Goal: Task Accomplishment & Management: Manage account settings

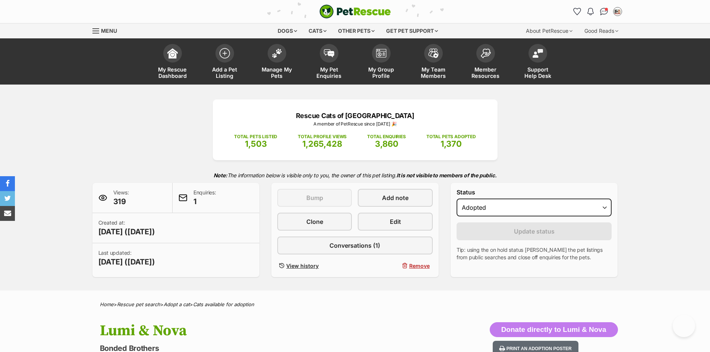
select select "rehomed"
click at [277, 56] on img at bounding box center [277, 52] width 10 height 10
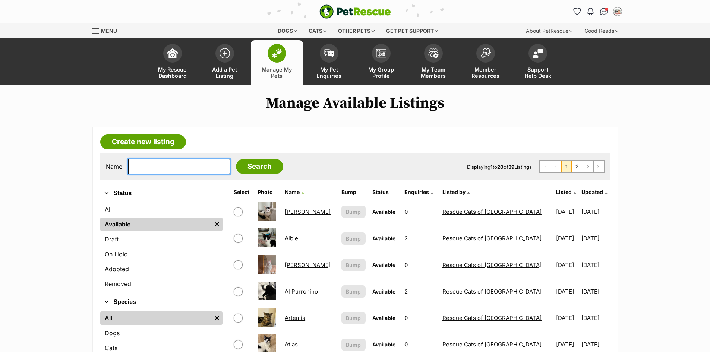
click at [179, 166] on input "text" at bounding box center [179, 167] width 102 height 16
type input "smudge"
click at [236, 159] on input "Search" at bounding box center [259, 166] width 47 height 15
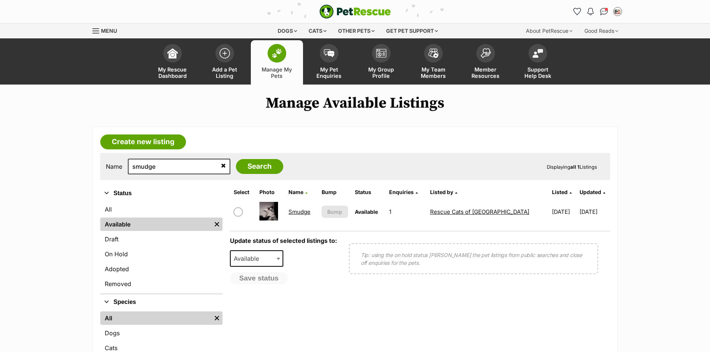
click at [302, 212] on link "Smudge" at bounding box center [299, 211] width 22 height 7
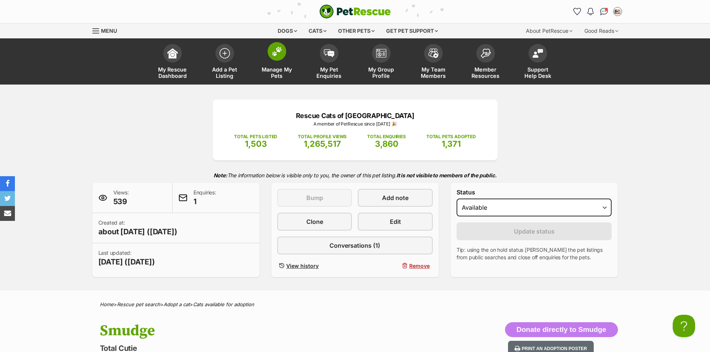
click at [272, 56] on img at bounding box center [277, 52] width 10 height 10
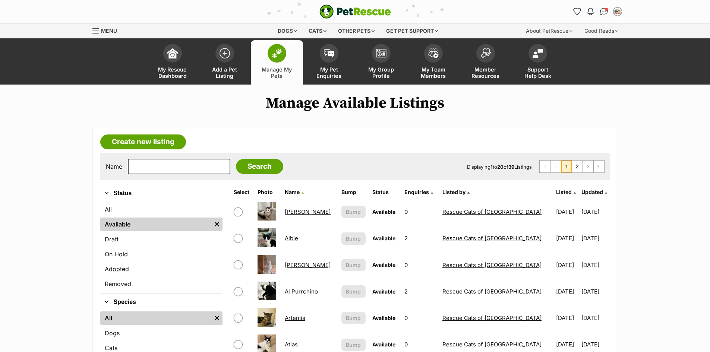
click at [295, 237] on link "Albie" at bounding box center [291, 238] width 13 height 7
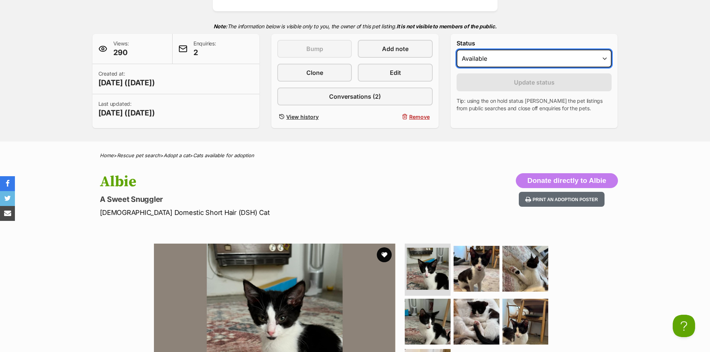
click at [591, 60] on select "Draft - not available as listing has enquires Available On hold Adopted" at bounding box center [533, 59] width 155 height 18
select select "rehomed"
click at [456, 50] on select "Draft - not available as listing has enquires Available On hold Adopted" at bounding box center [533, 59] width 155 height 18
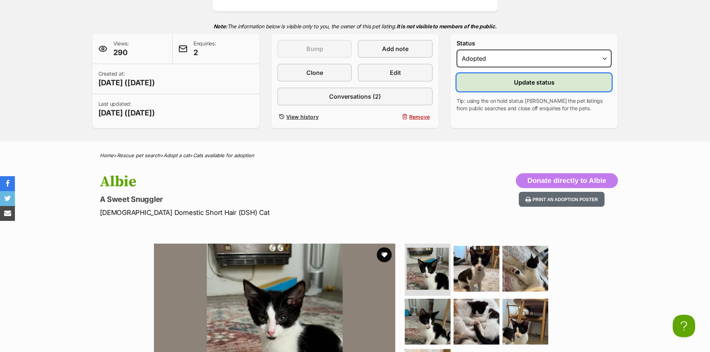
click at [554, 79] on button "Update status" at bounding box center [533, 82] width 155 height 18
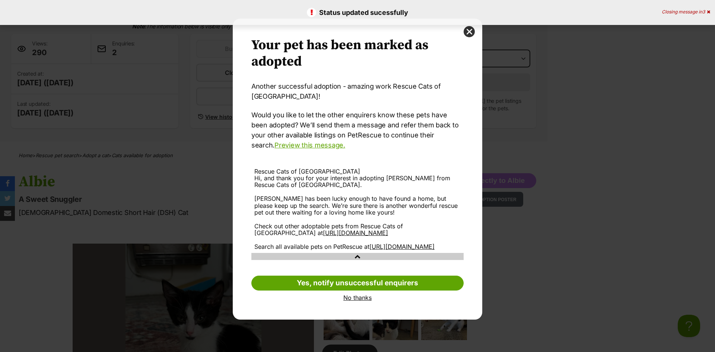
click at [352, 301] on link "No thanks" at bounding box center [357, 297] width 212 height 7
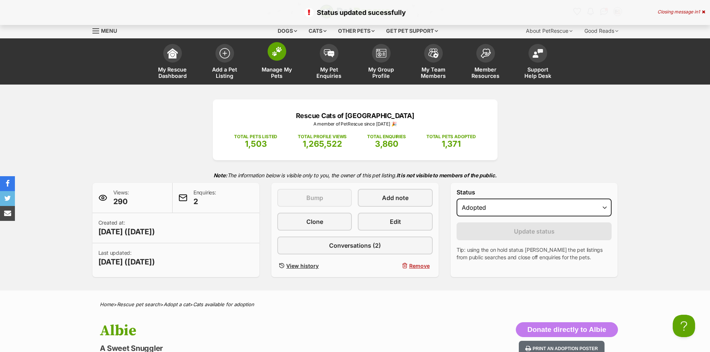
click at [279, 49] on img at bounding box center [277, 52] width 10 height 10
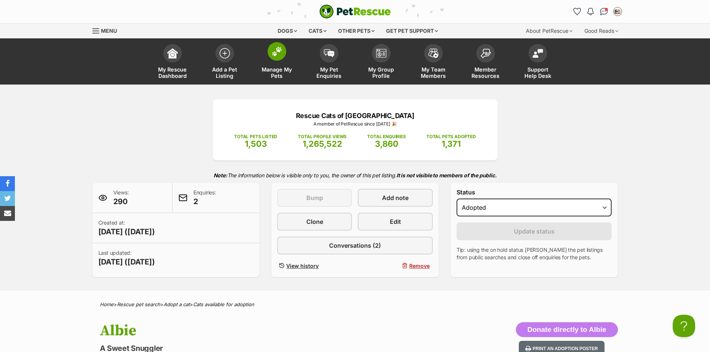
click at [276, 52] on img at bounding box center [277, 52] width 10 height 10
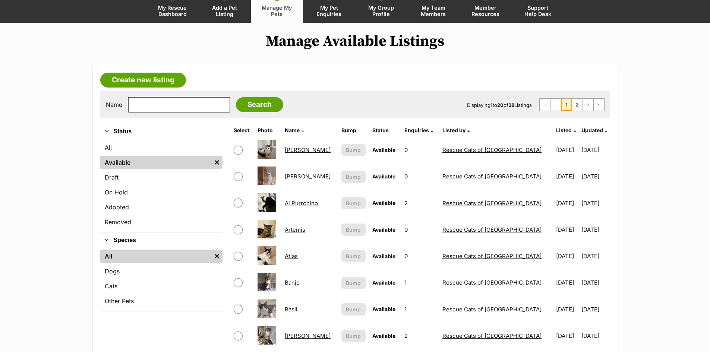
scroll to position [74, 0]
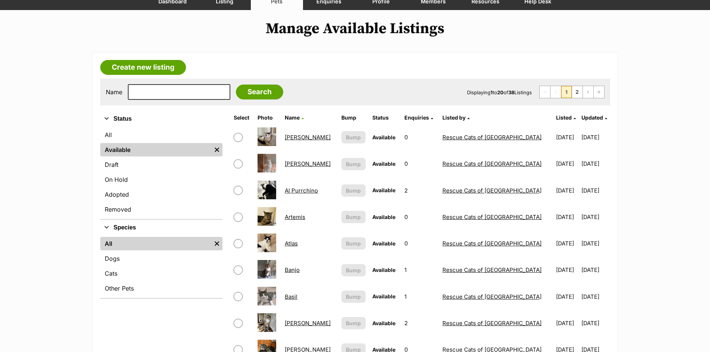
click at [298, 242] on link "Atlas" at bounding box center [291, 243] width 13 height 7
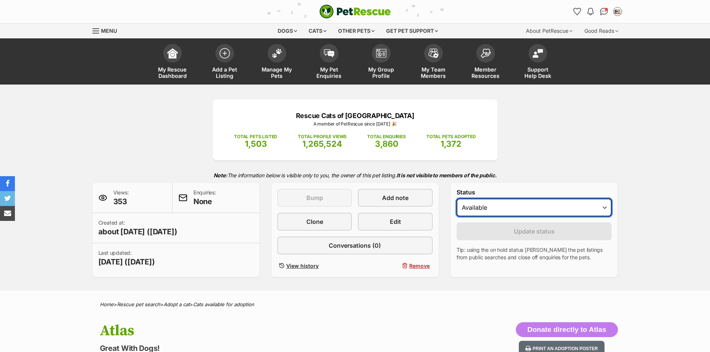
click at [516, 212] on select "Draft Available On hold Adopted" at bounding box center [533, 208] width 155 height 18
select select "rehomed"
click at [456, 199] on select "Draft Available On hold Adopted" at bounding box center [533, 208] width 155 height 18
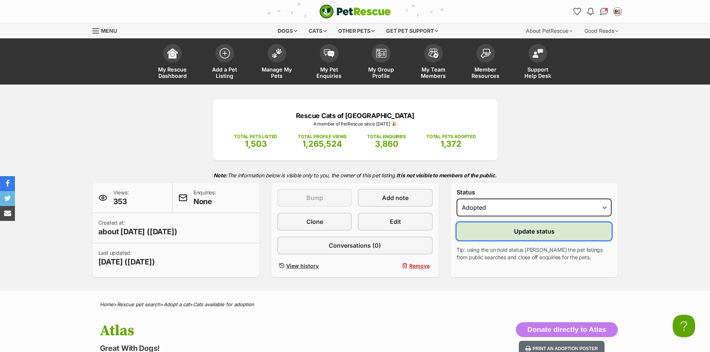
click at [505, 230] on button "Update status" at bounding box center [533, 231] width 155 height 18
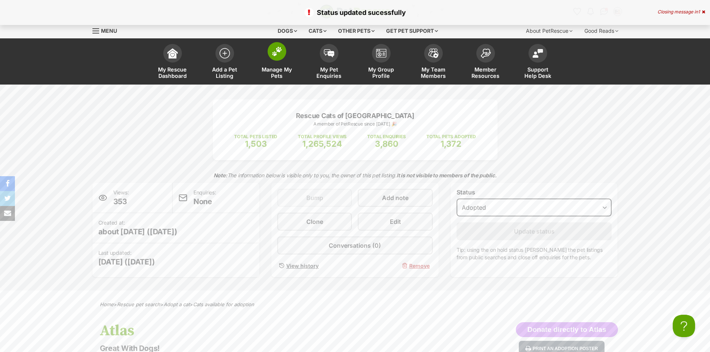
click at [270, 56] on span at bounding box center [276, 51] width 19 height 19
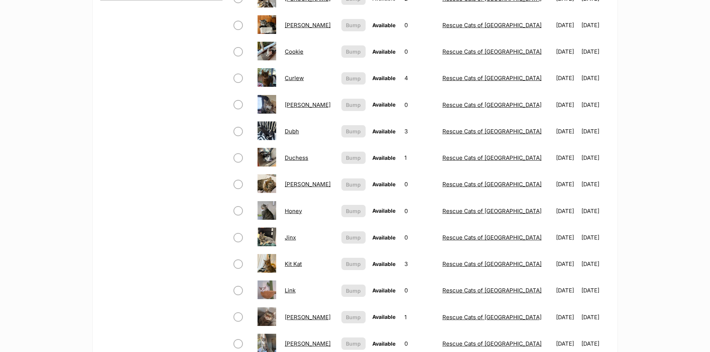
scroll to position [410, 0]
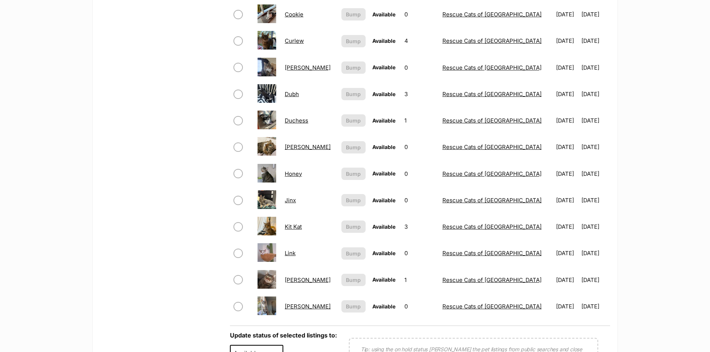
click at [293, 227] on link "Kit Kat" at bounding box center [293, 226] width 17 height 7
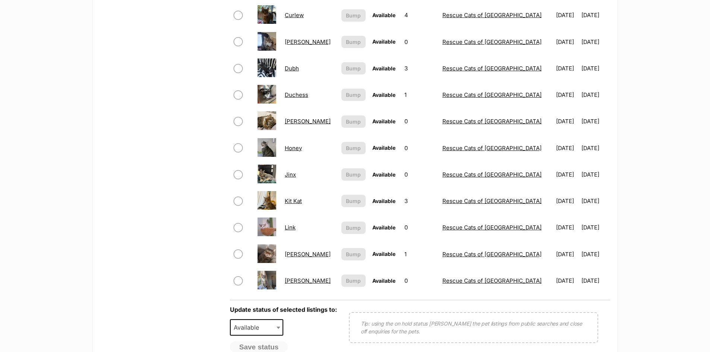
scroll to position [447, 0]
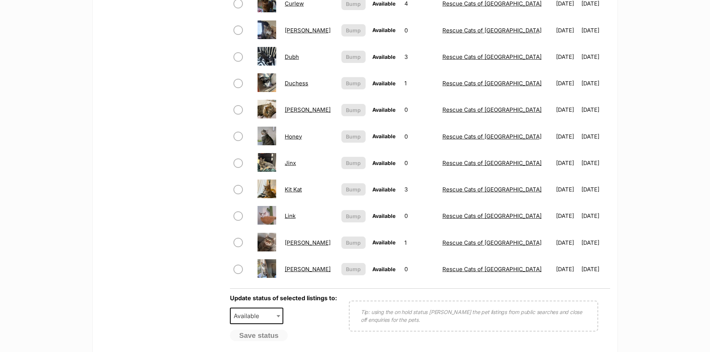
click at [295, 214] on link "Link" at bounding box center [290, 215] width 11 height 7
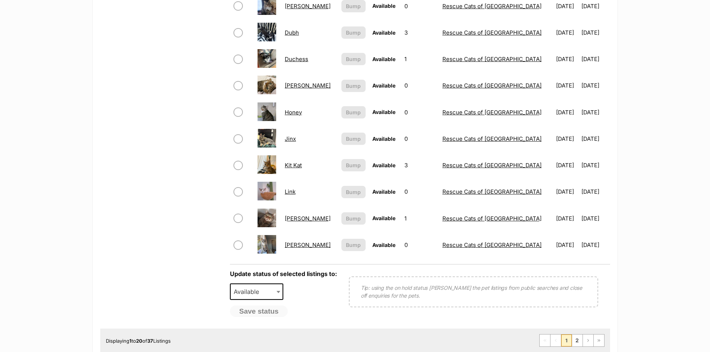
scroll to position [484, 0]
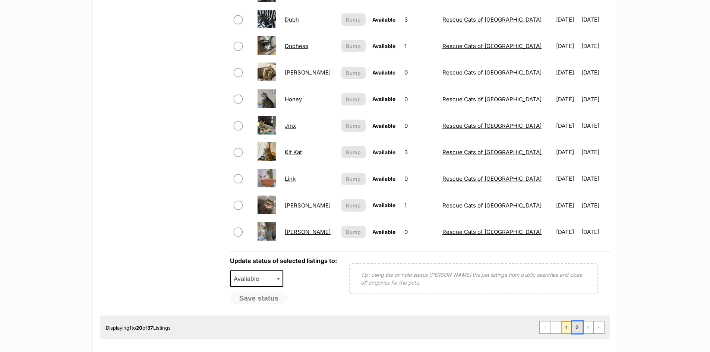
click at [579, 327] on link "2" at bounding box center [577, 327] width 10 height 12
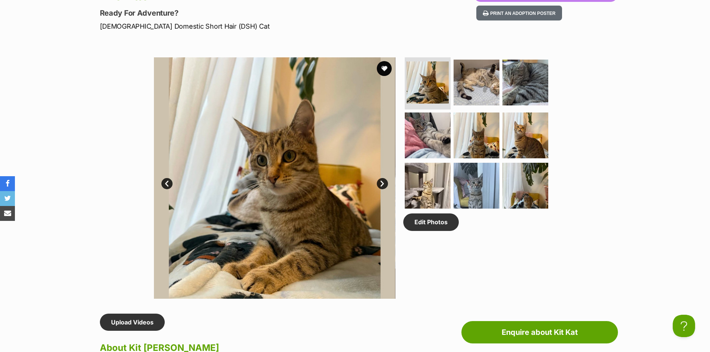
click at [380, 181] on link "Next" at bounding box center [382, 183] width 11 height 11
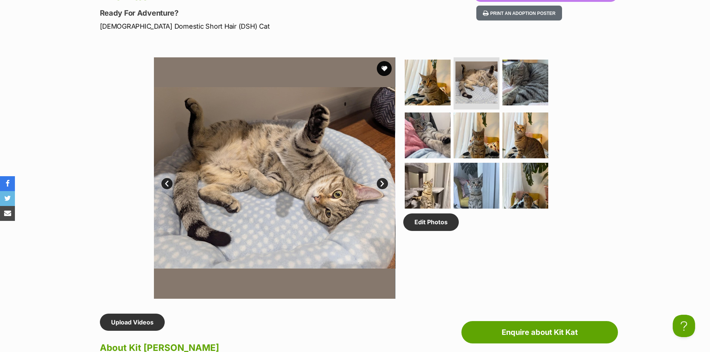
click at [380, 181] on link "Next" at bounding box center [382, 183] width 11 height 11
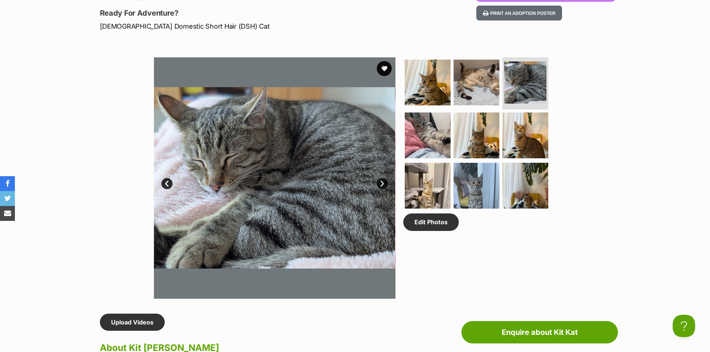
click at [380, 181] on link "Next" at bounding box center [382, 183] width 11 height 11
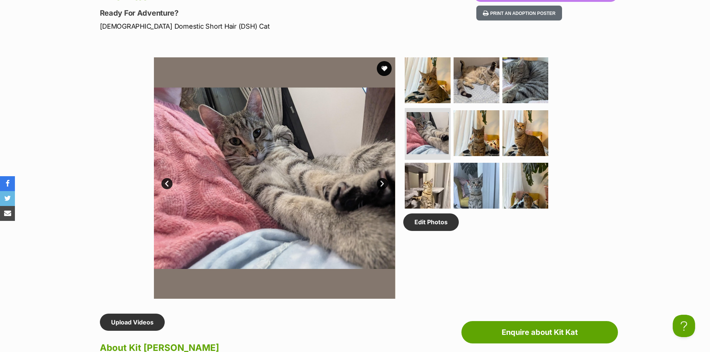
click at [380, 181] on link "Next" at bounding box center [382, 183] width 11 height 11
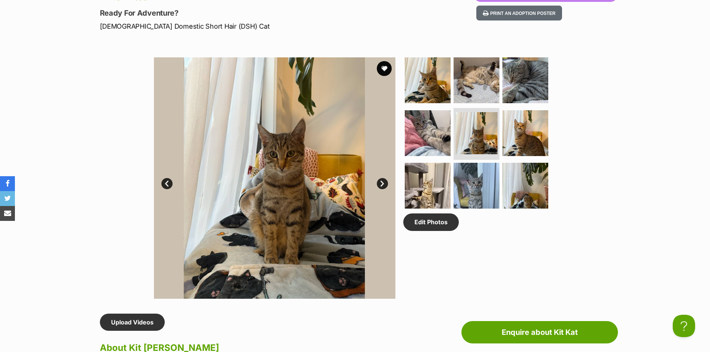
click at [380, 181] on link "Next" at bounding box center [382, 183] width 11 height 11
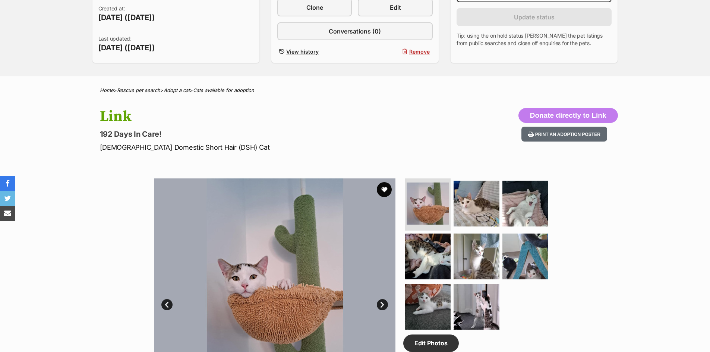
scroll to position [223, 0]
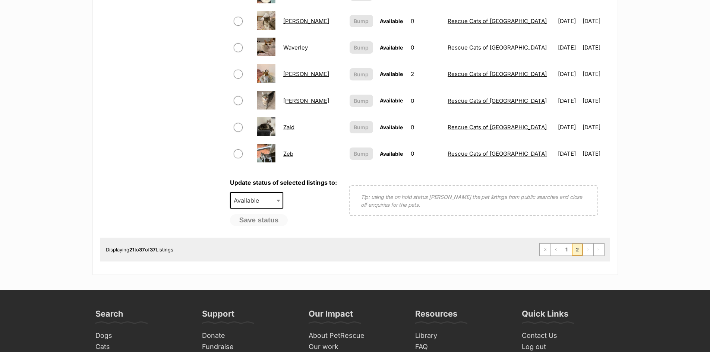
scroll to position [484, 0]
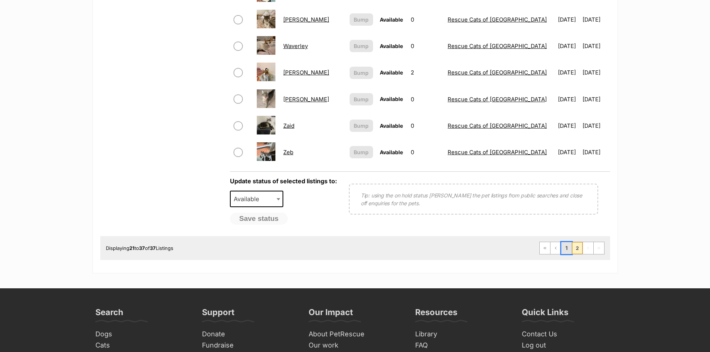
click at [568, 247] on link "1" at bounding box center [566, 248] width 10 height 12
